Goal: Participate in discussion: Engage in conversation with other users on a specific topic

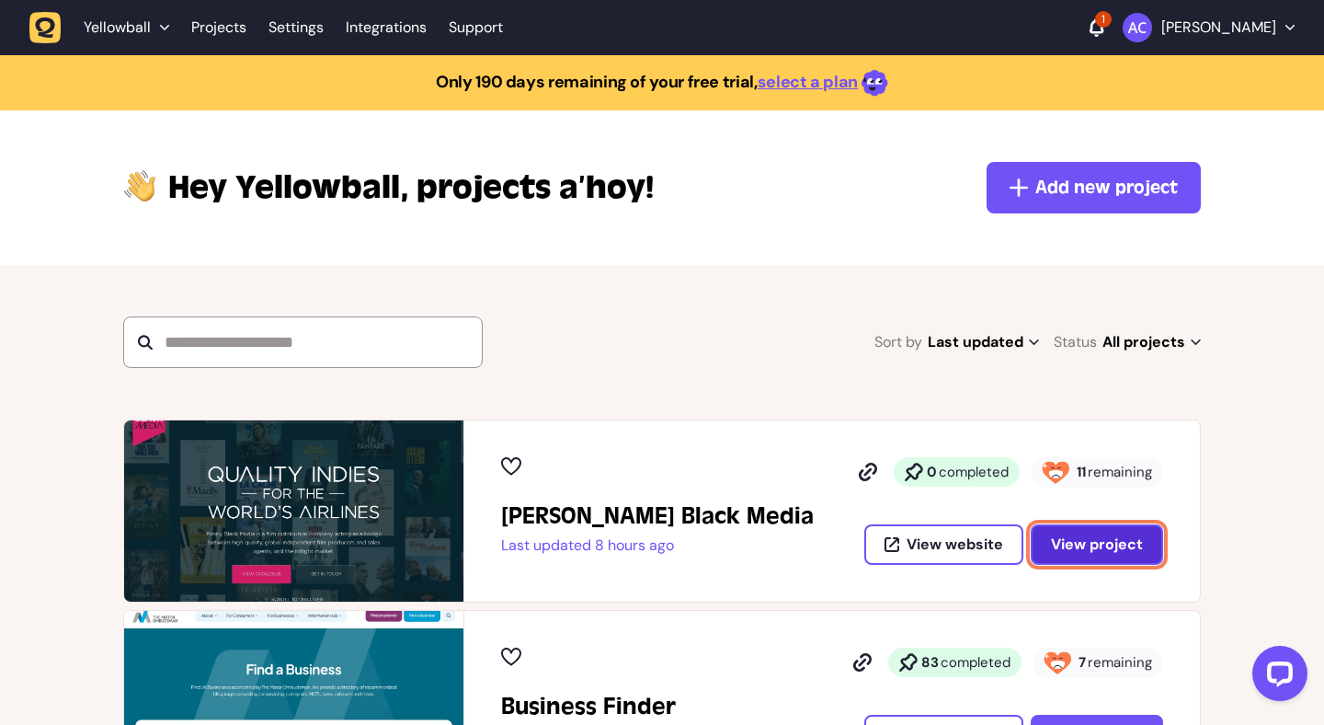
click at [1077, 545] on span "View project" at bounding box center [1097, 543] width 92 height 19
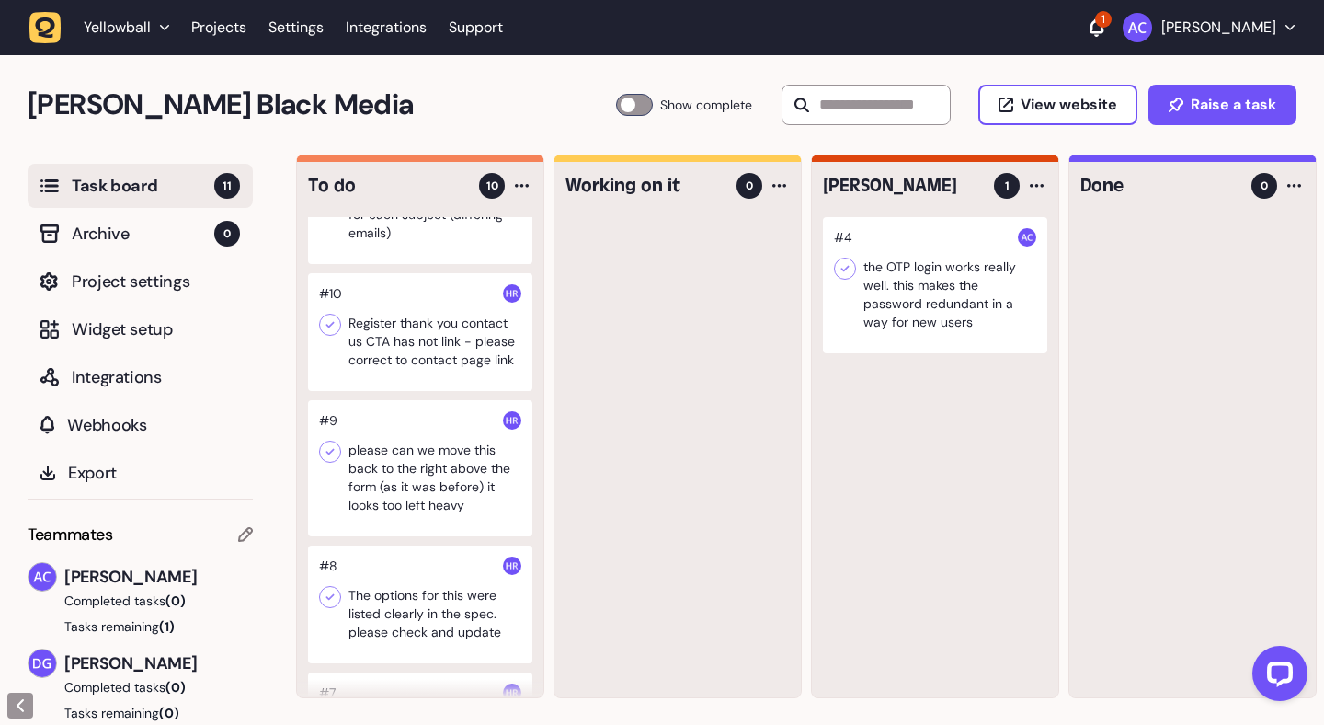
scroll to position [118, 0]
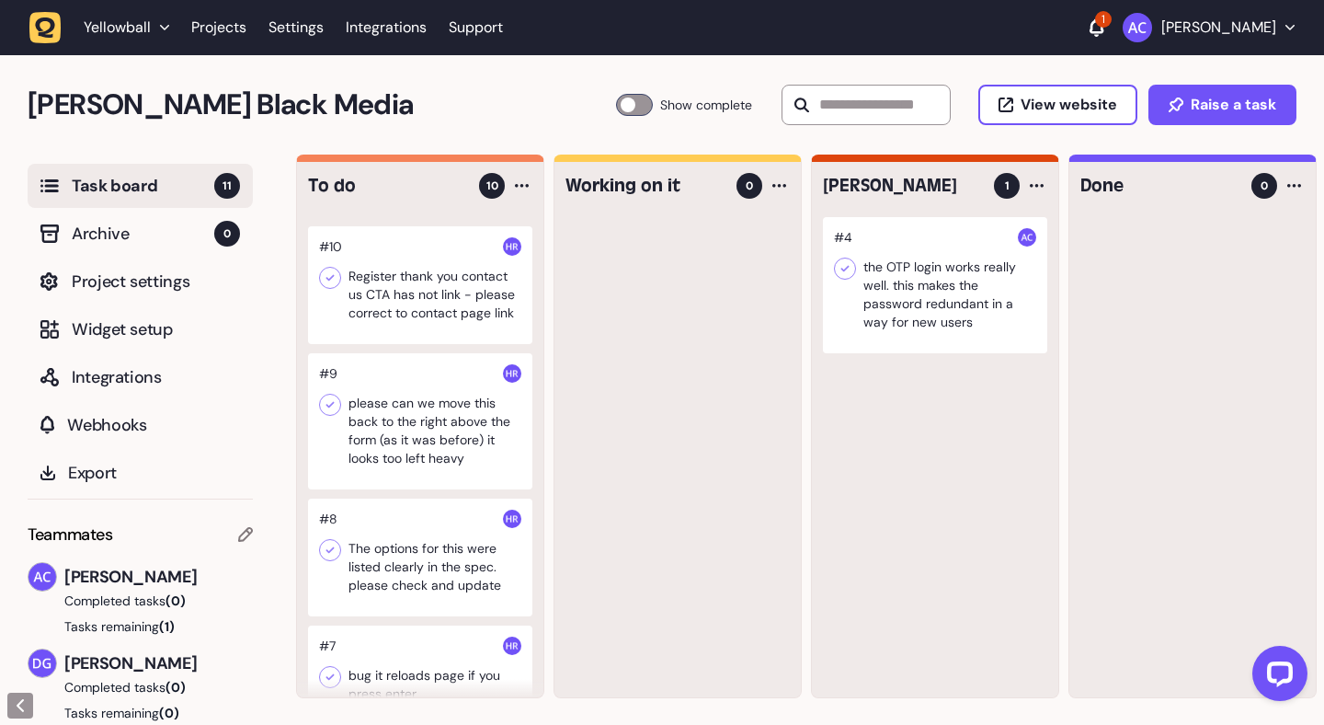
click at [443, 436] on div at bounding box center [420, 421] width 224 height 136
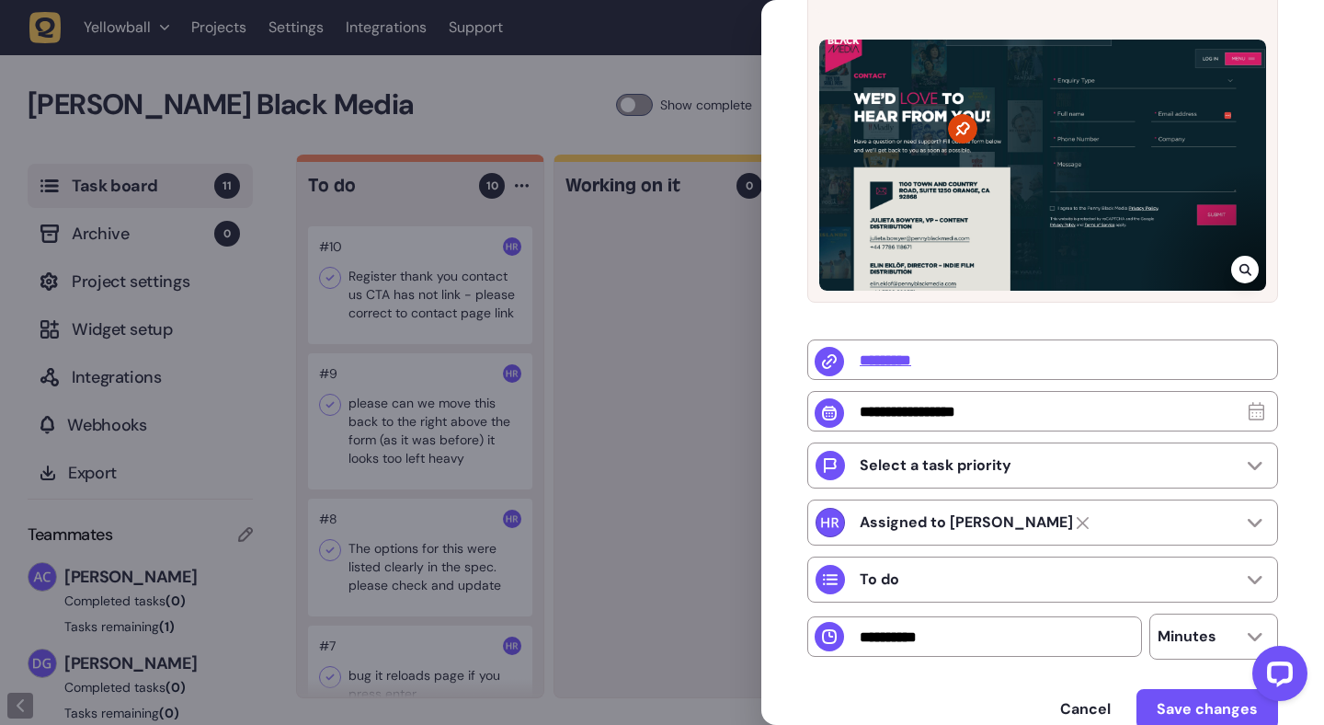
scroll to position [340, 0]
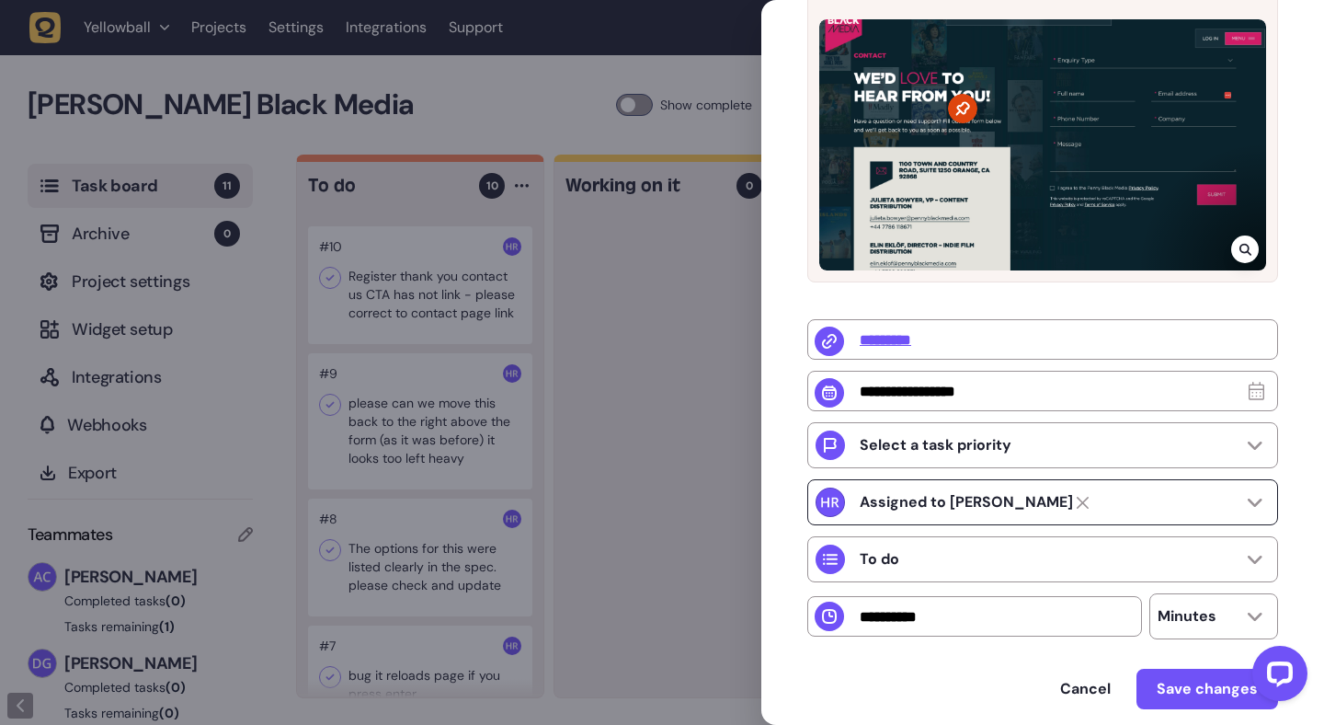
click at [1077, 503] on icon at bounding box center [1083, 503] width 12 height 12
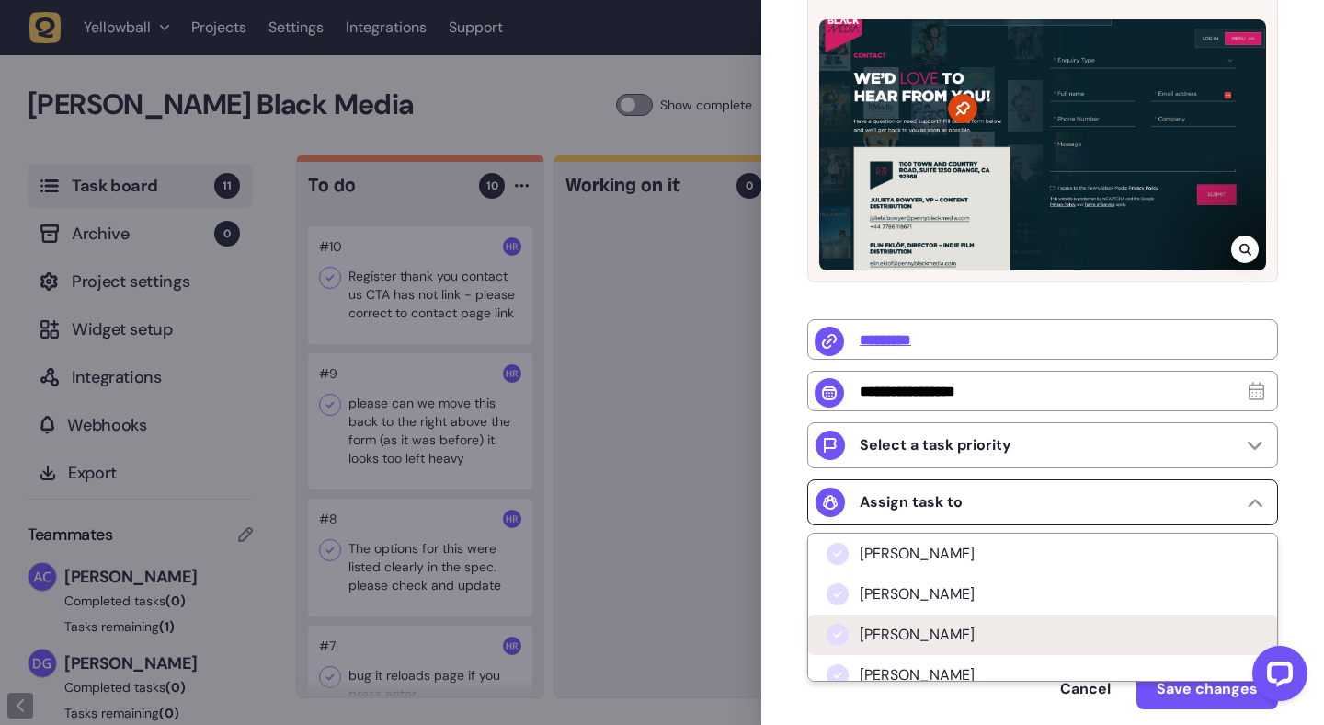
click at [998, 632] on li "[PERSON_NAME]" at bounding box center [1042, 634] width 469 height 40
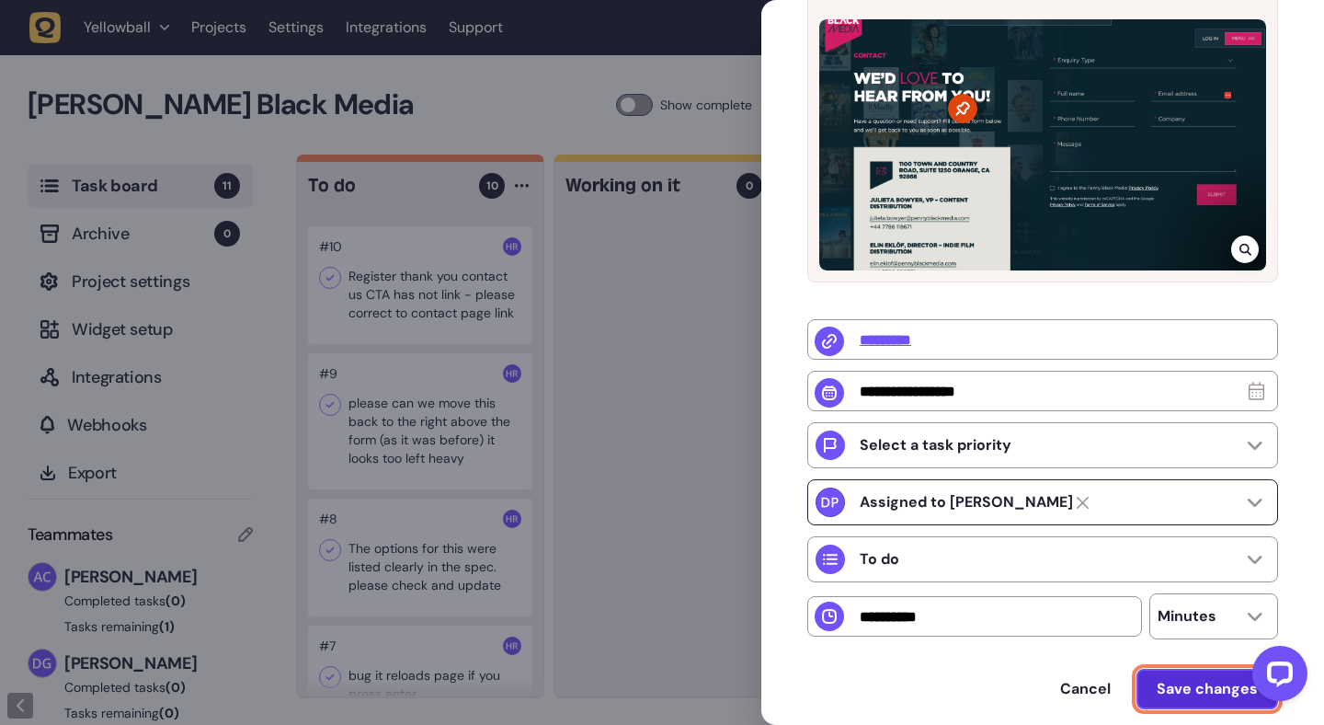
click at [1186, 691] on span "Save changes" at bounding box center [1207, 688] width 101 height 19
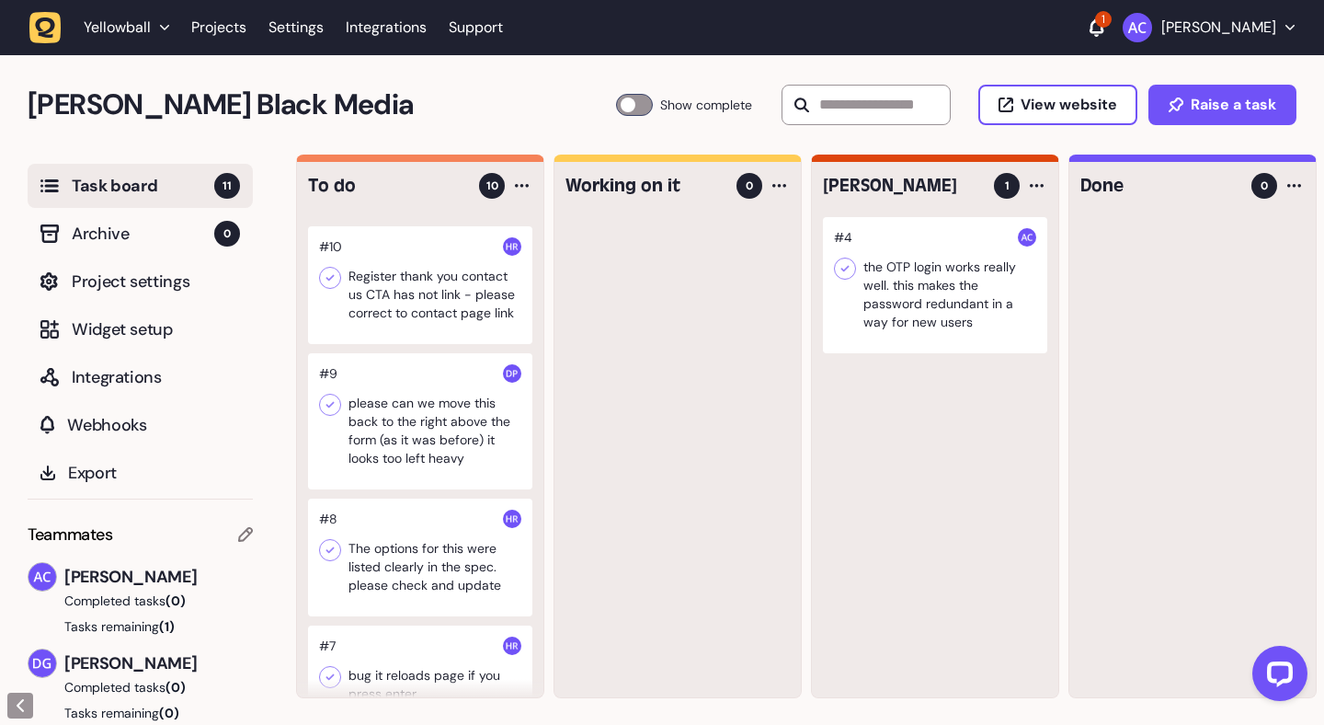
click at [415, 441] on div at bounding box center [420, 421] width 224 height 136
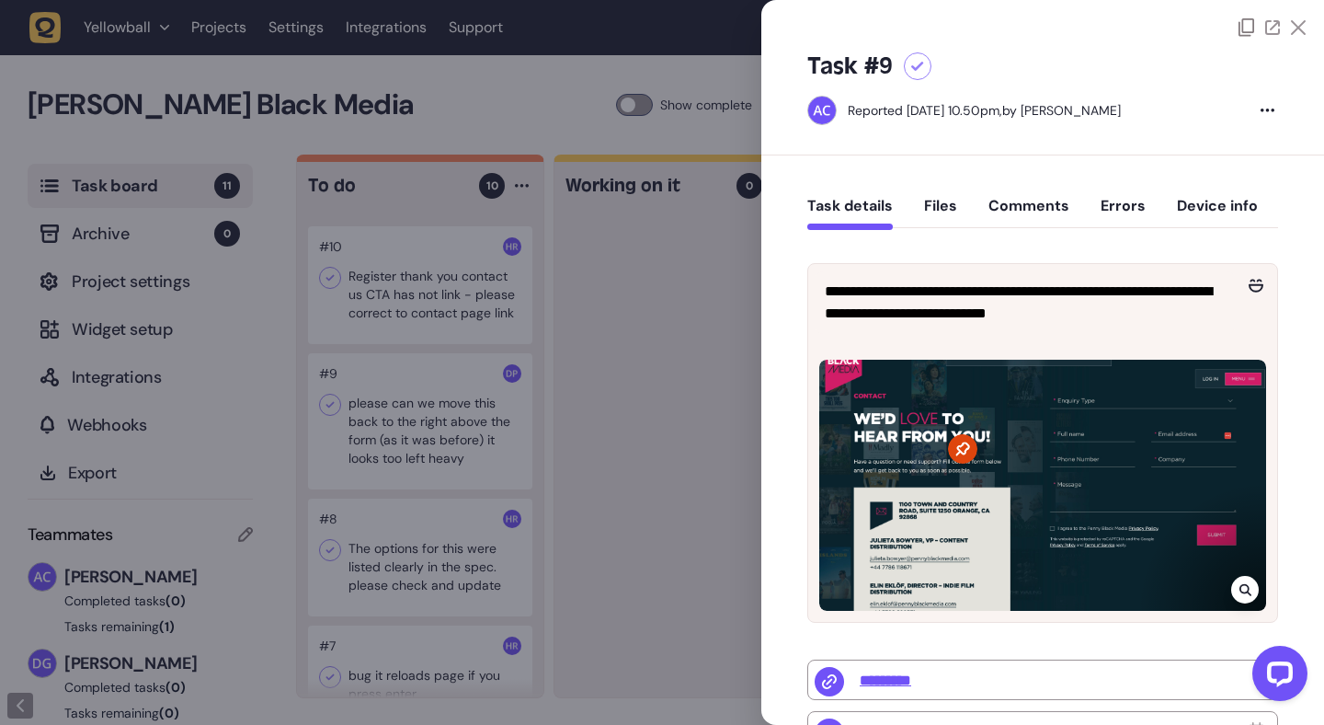
click at [1025, 200] on button "Comments" at bounding box center [1028, 213] width 81 height 33
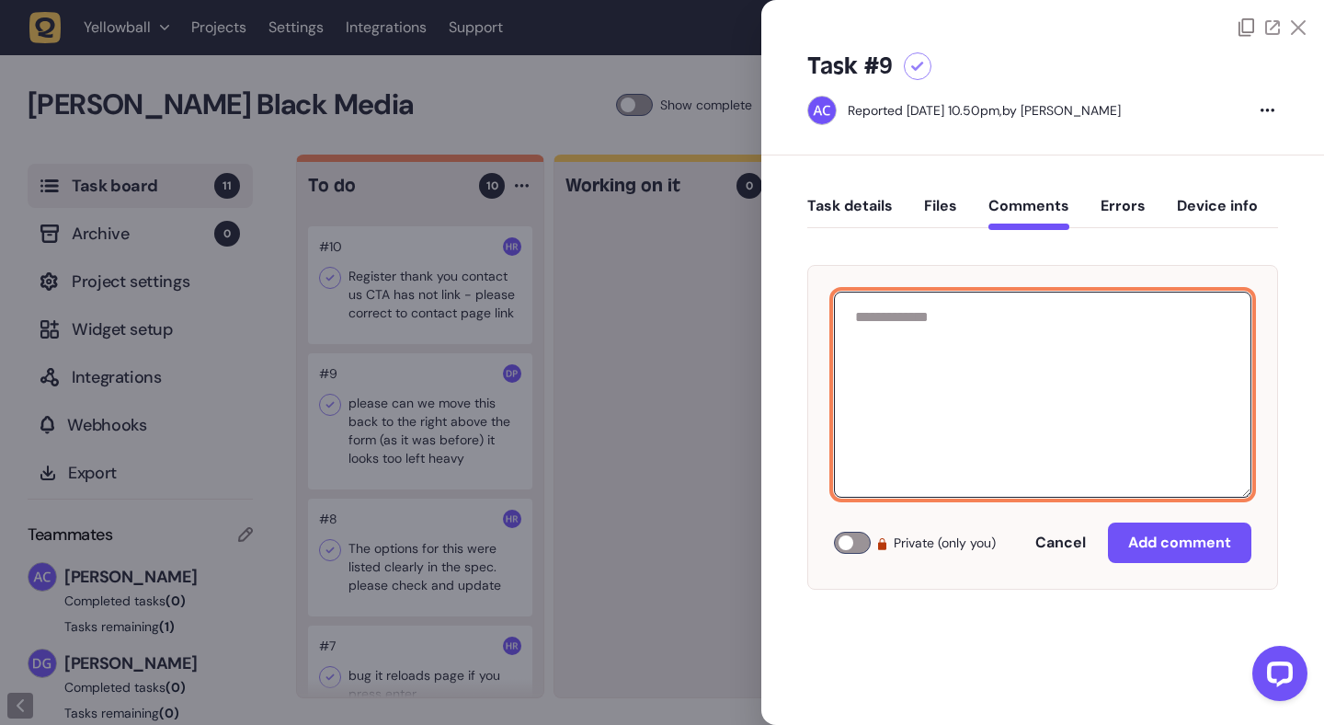
click at [1010, 341] on textarea at bounding box center [1042, 394] width 417 height 206
type textarea "**********"
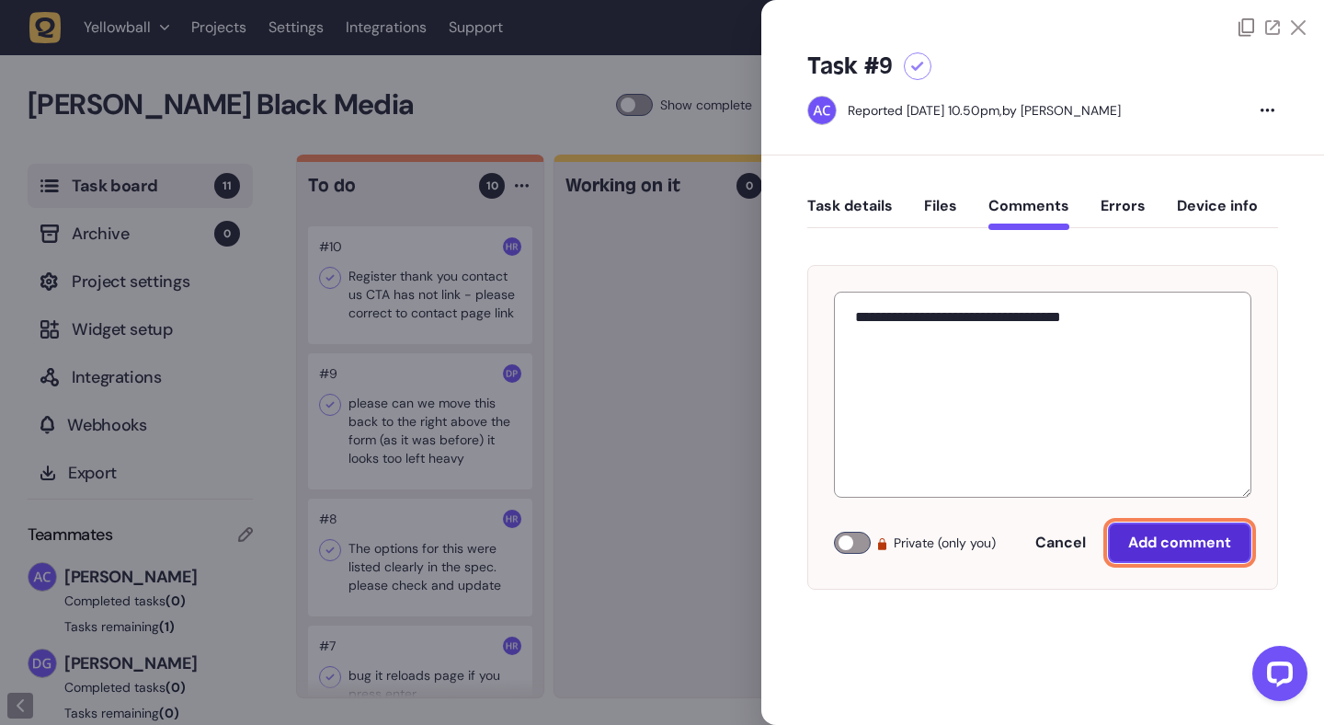
click at [1176, 547] on span "Add comment" at bounding box center [1179, 541] width 103 height 19
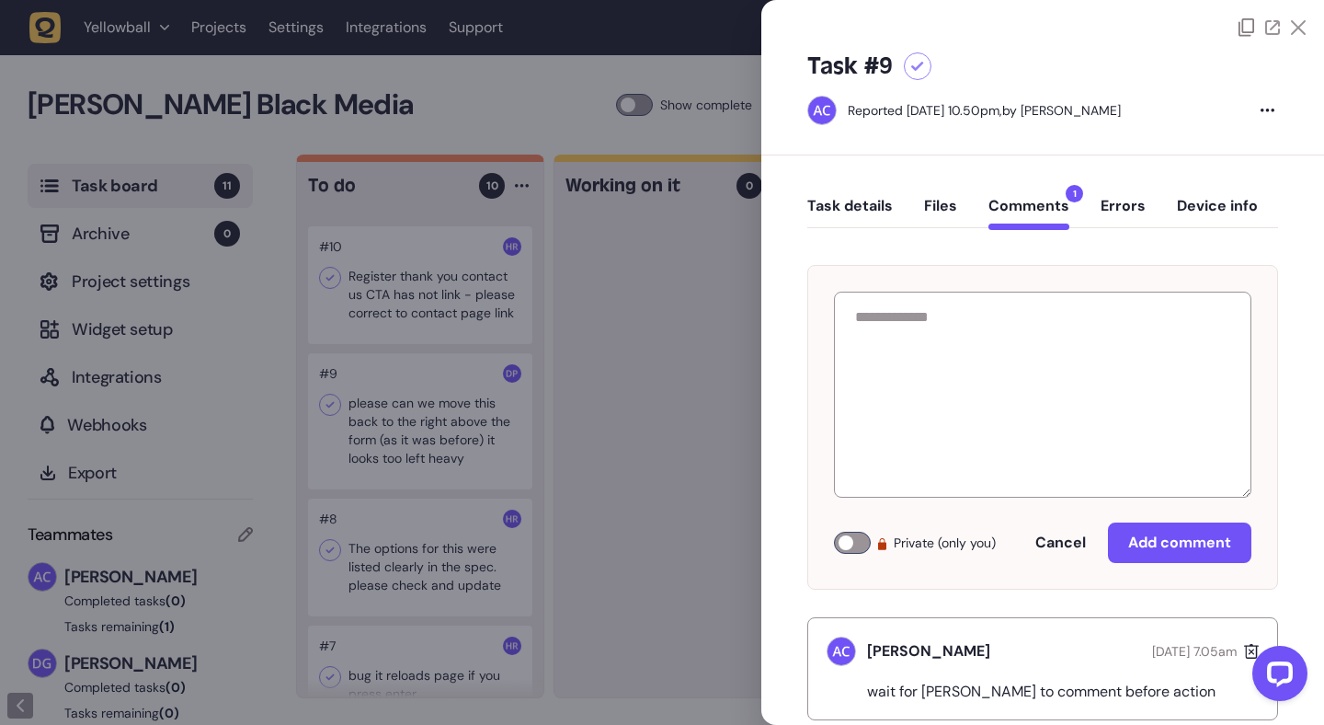
click at [1291, 34] on icon at bounding box center [1298, 27] width 15 height 15
